Goal: Check status: Check status

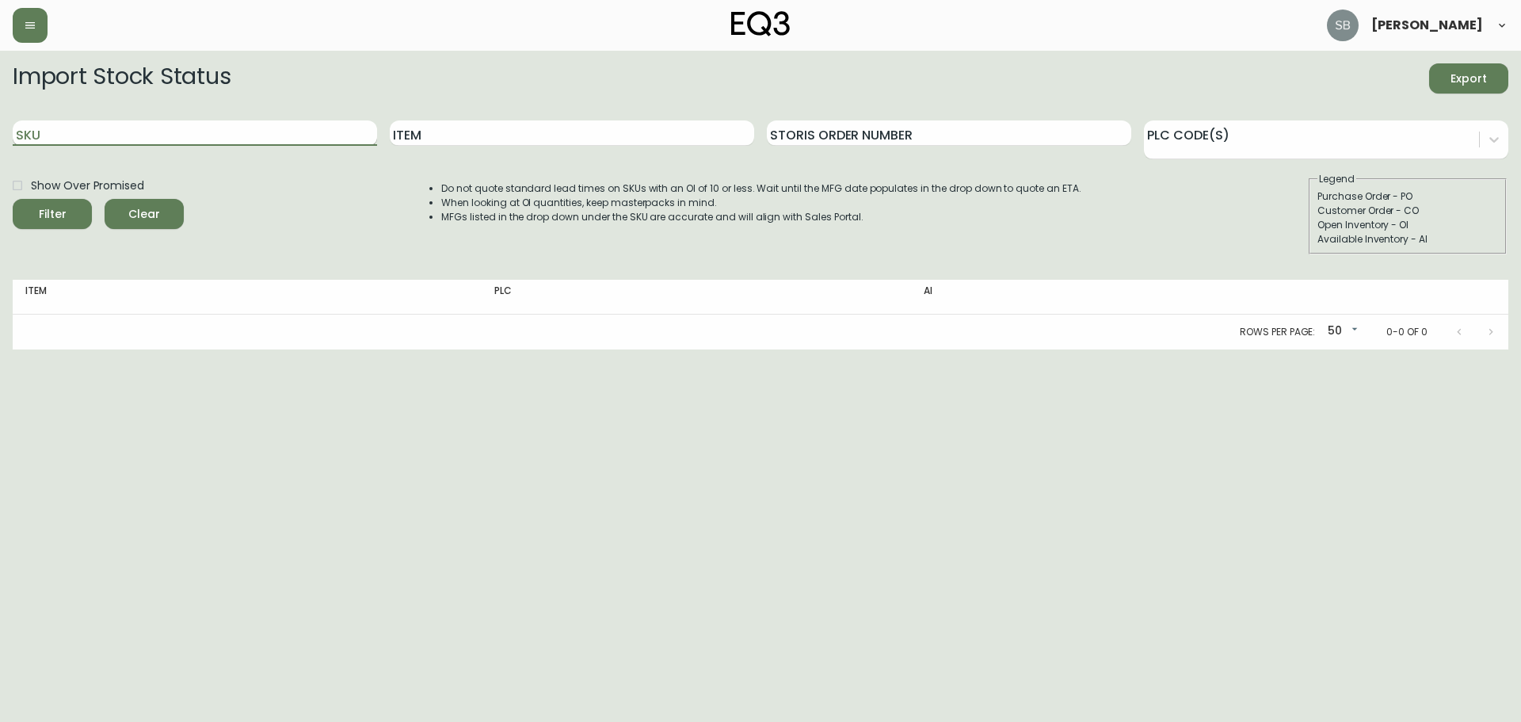
click at [105, 135] on input "SKU" at bounding box center [195, 132] width 364 height 25
type input "boom"
click at [13, 199] on button "Filter" at bounding box center [52, 214] width 79 height 30
drag, startPoint x: 138, startPoint y: 138, endPoint x: -67, endPoint y: 147, distance: 204.6
click at [0, 147] on html "[PERSON_NAME] Import Stock Status Export SKU boom Item Storis Order Number PLC …" at bounding box center [760, 174] width 1521 height 349
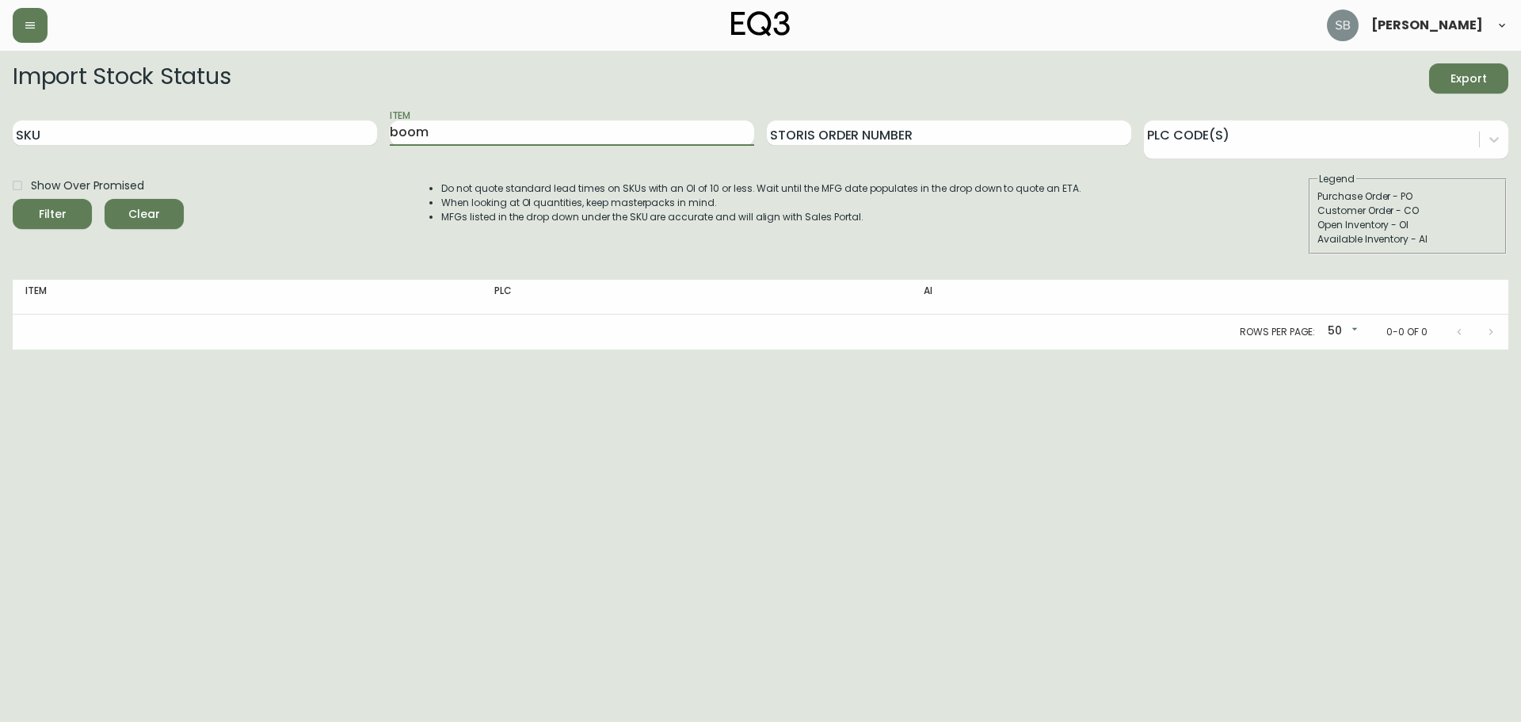
type input "boom"
click at [13, 199] on button "Filter" at bounding box center [52, 214] width 79 height 30
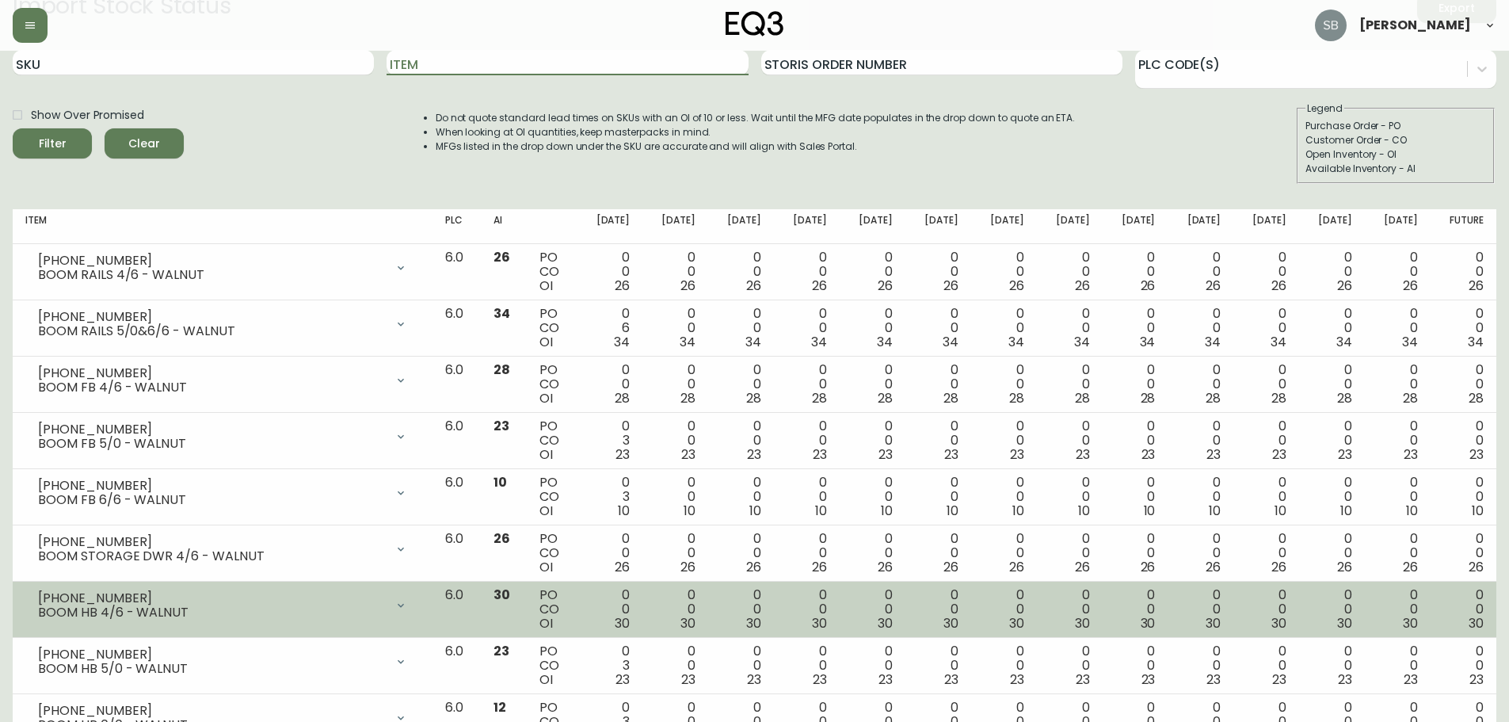
scroll to position [19, 0]
